Goal: Transaction & Acquisition: Obtain resource

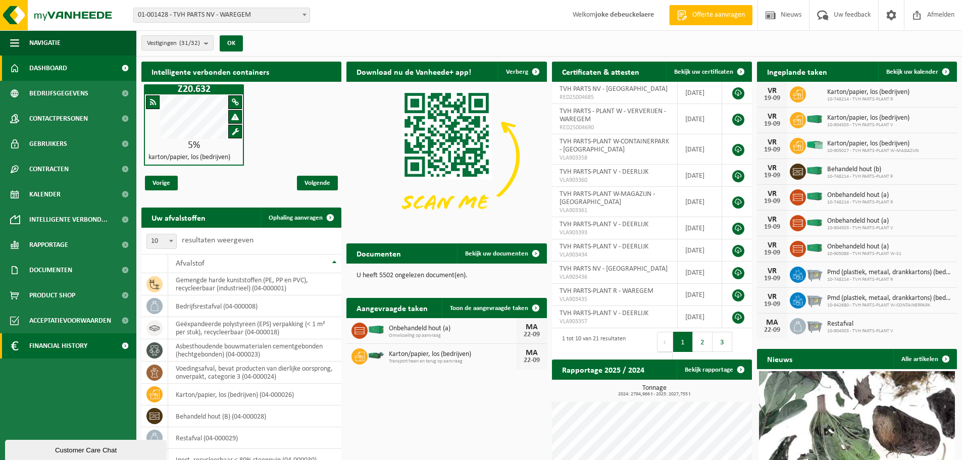
click at [58, 349] on span "Financial History" at bounding box center [58, 345] width 58 height 25
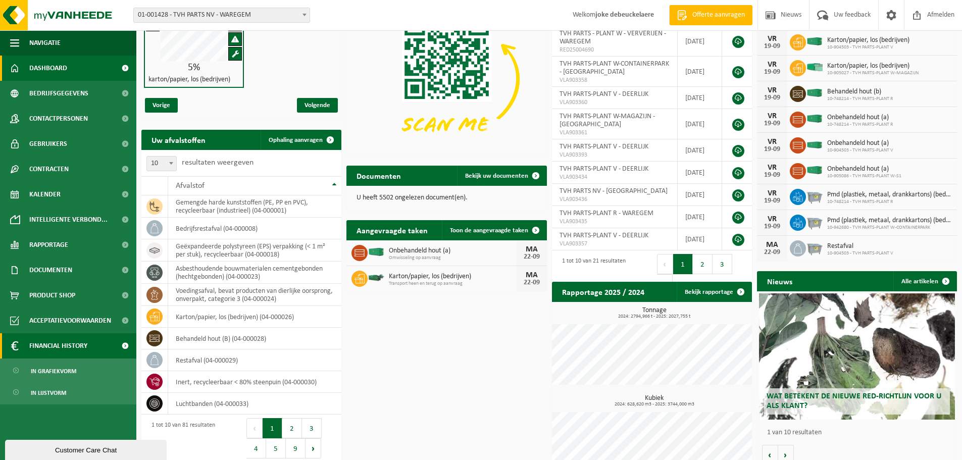
scroll to position [88, 0]
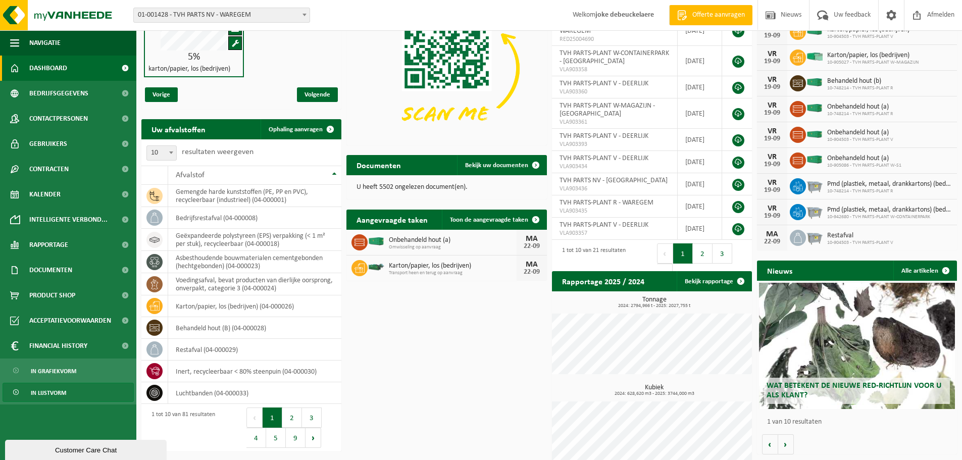
click at [45, 394] on span "In lijstvorm" at bounding box center [48, 392] width 35 height 19
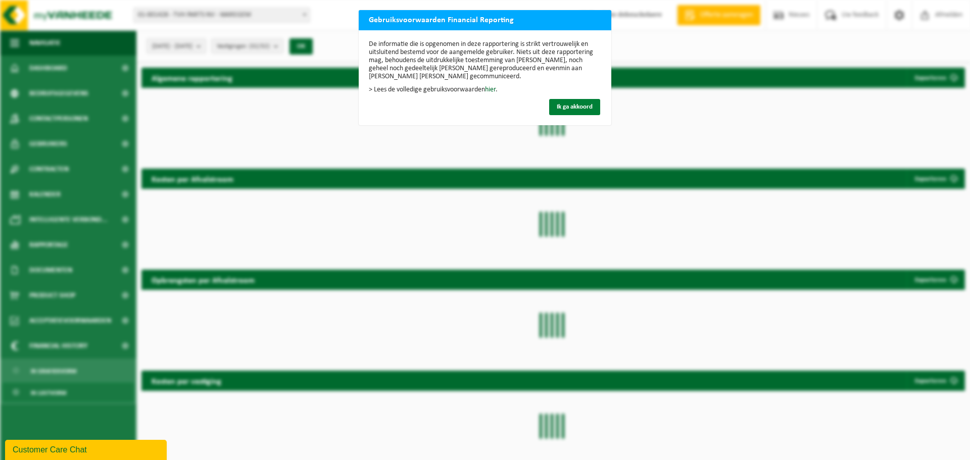
click at [567, 107] on span "Ik ga akkoord" at bounding box center [574, 107] width 36 height 7
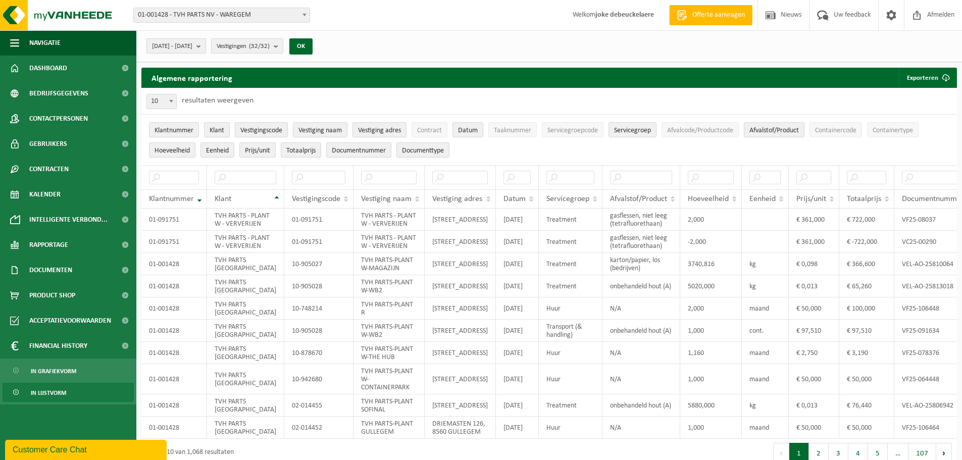
click at [206, 46] on b "submit" at bounding box center [200, 46] width 9 height 14
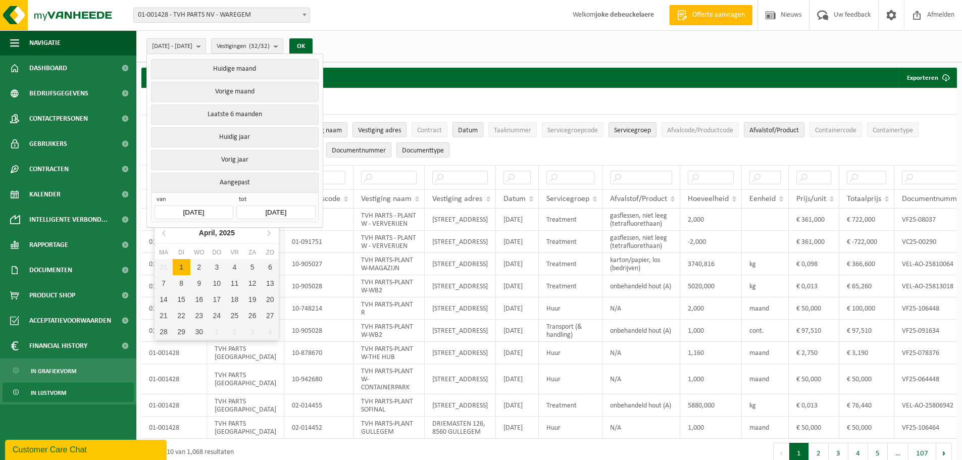
click at [216, 206] on input "2025-04-01" at bounding box center [193, 213] width 79 height 14
click at [162, 231] on icon at bounding box center [165, 233] width 16 height 16
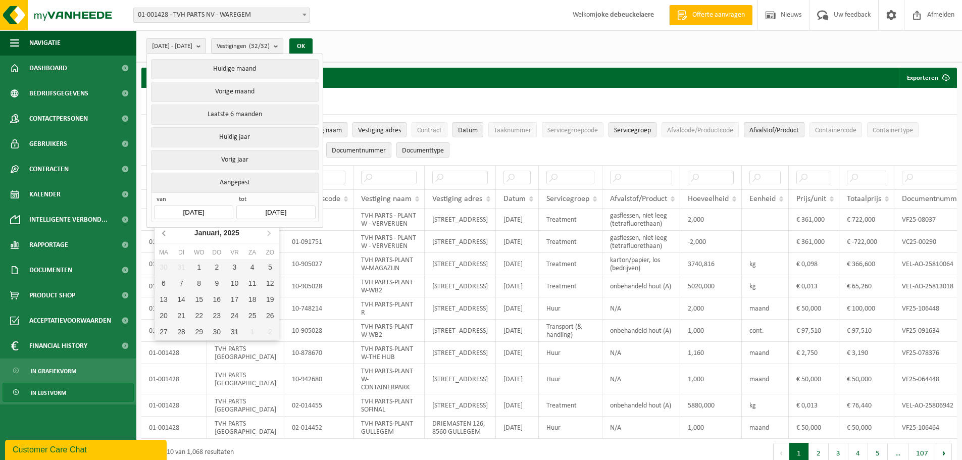
click at [162, 231] on icon at bounding box center [165, 233] width 16 height 16
click at [163, 231] on icon at bounding box center [165, 233] width 16 height 16
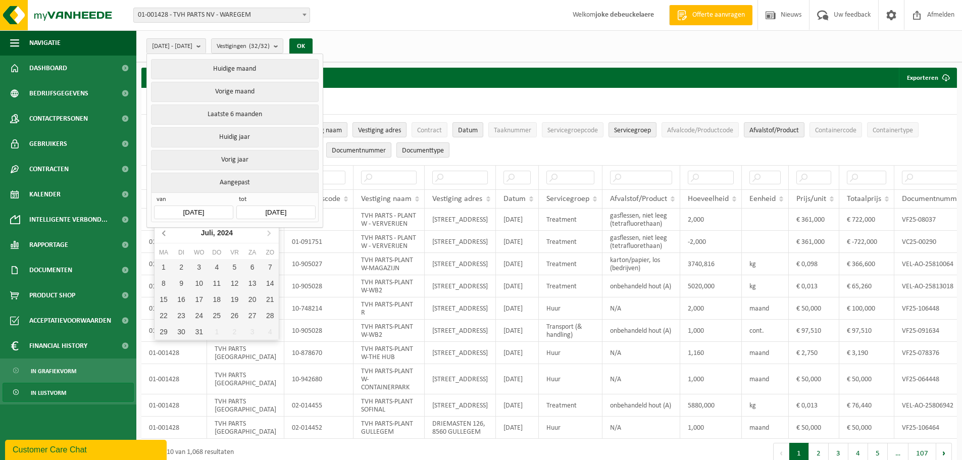
click at [163, 231] on icon at bounding box center [165, 233] width 16 height 16
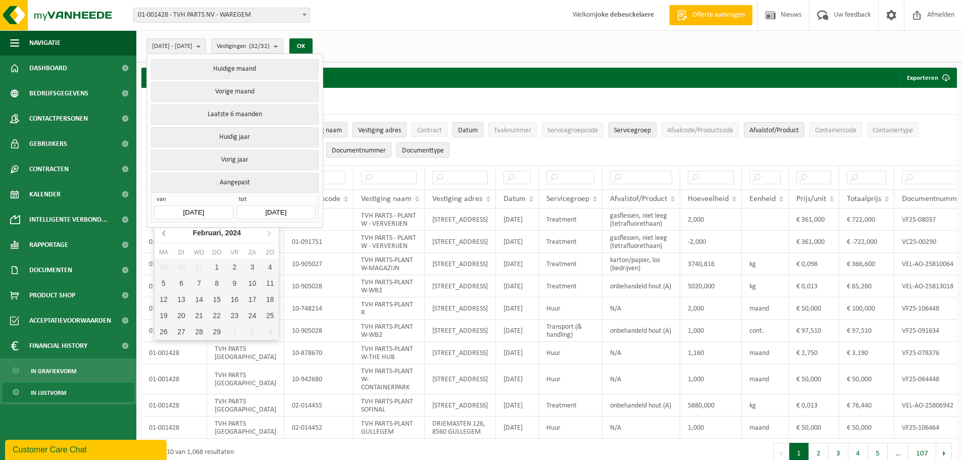
click at [163, 231] on icon at bounding box center [165, 233] width 16 height 16
click at [163, 233] on icon at bounding box center [164, 233] width 3 height 5
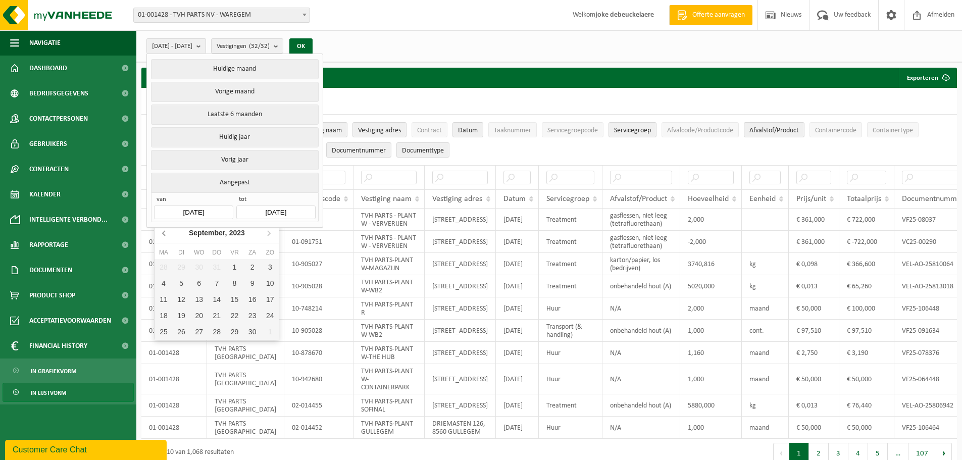
click at [163, 233] on icon at bounding box center [164, 233] width 3 height 5
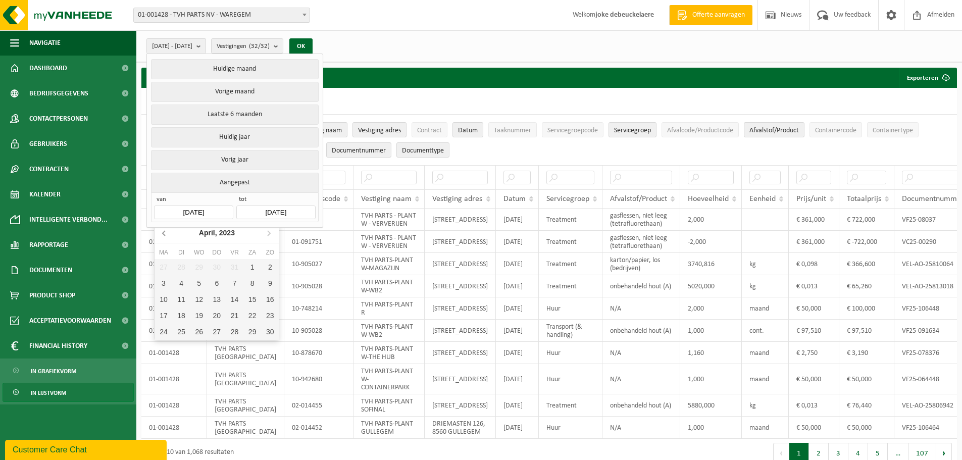
click at [163, 233] on icon at bounding box center [164, 233] width 3 height 5
click at [267, 232] on icon at bounding box center [269, 233] width 16 height 16
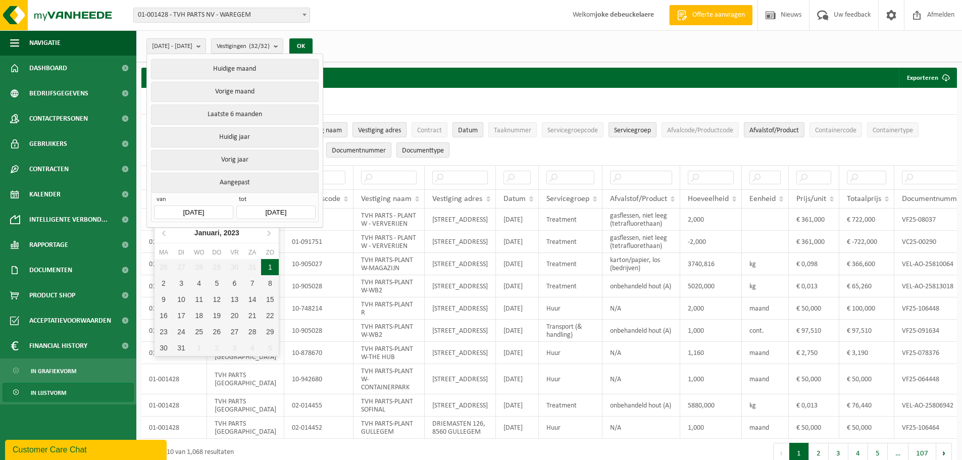
click at [266, 265] on div "1" at bounding box center [270, 267] width 18 height 16
type input "2023-01-01"
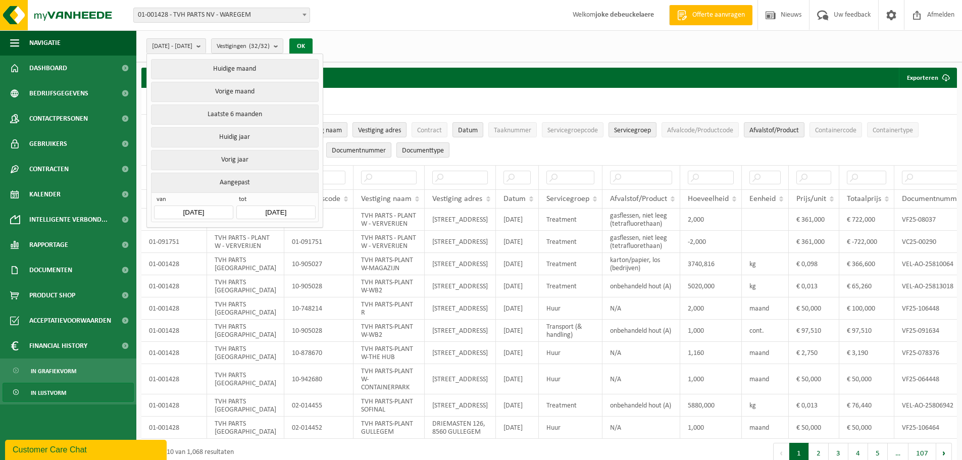
click at [313, 44] on button "OK" at bounding box center [300, 46] width 23 height 16
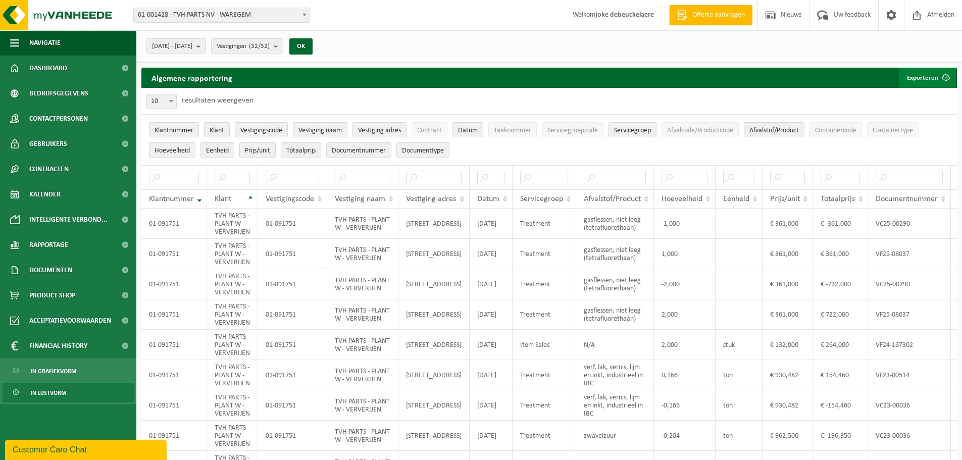
click at [932, 74] on button "Exporteren" at bounding box center [927, 78] width 57 height 20
click at [907, 119] on link "Alle beschikbare kolommen" at bounding box center [909, 118] width 91 height 20
